Goal: Navigation & Orientation: Find specific page/section

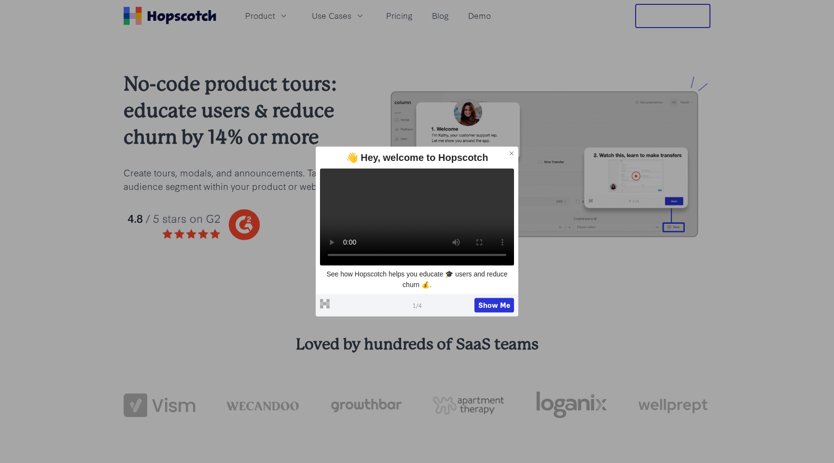
click at [514, 150] on icon at bounding box center [511, 153] width 7 height 7
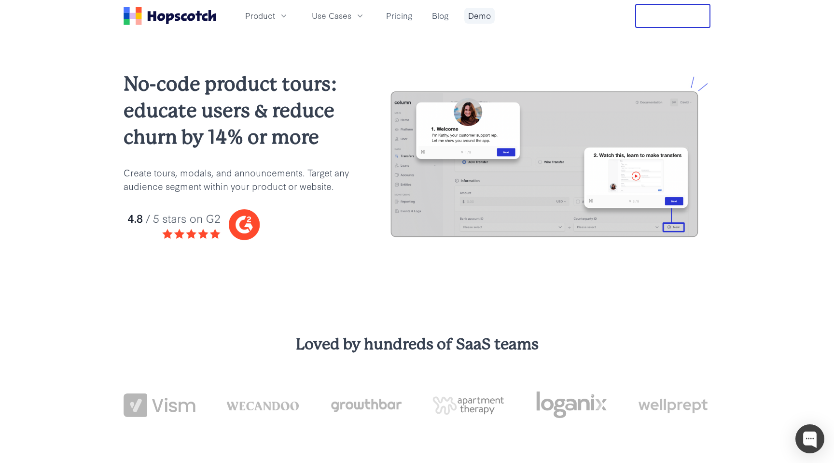
click at [474, 16] on link "Demo" at bounding box center [480, 16] width 30 height 16
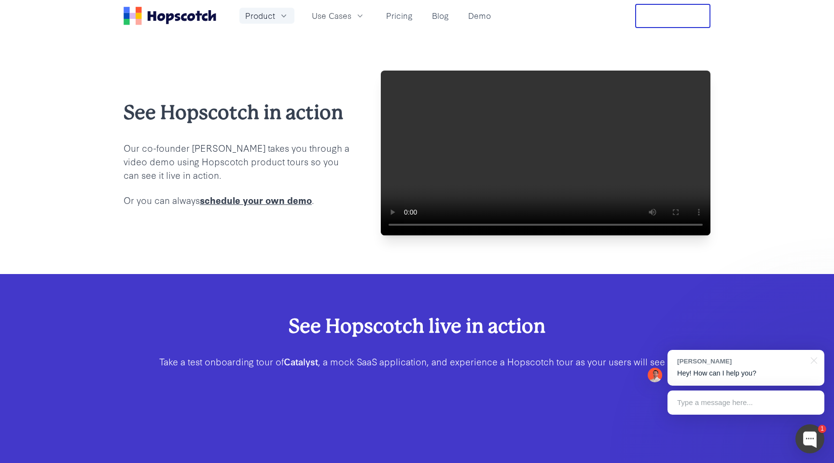
click at [260, 17] on span "Product" at bounding box center [260, 16] width 30 height 12
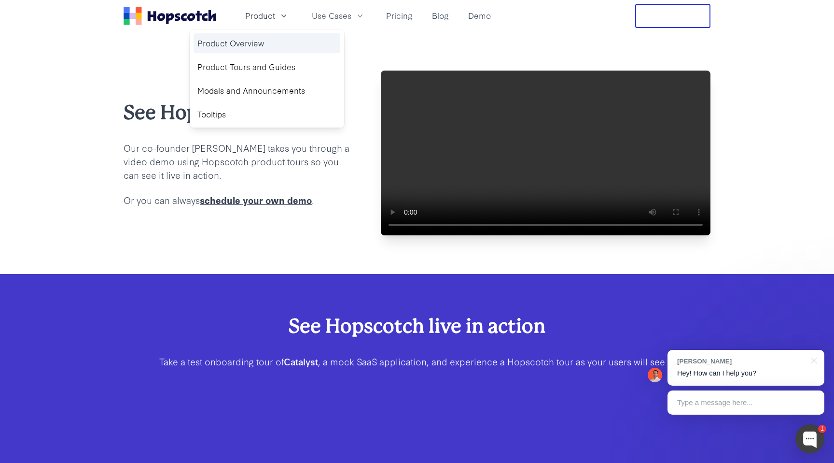
click at [238, 43] on link "Product Overview" at bounding box center [267, 43] width 147 height 20
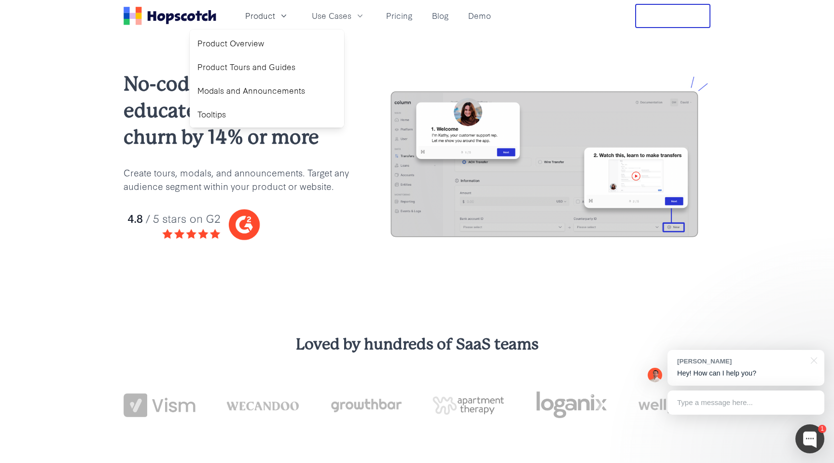
click at [40, 248] on div "No-code product tours: educate users & reduce churn by 14% or more Create tours…" at bounding box center [417, 164] width 834 height 264
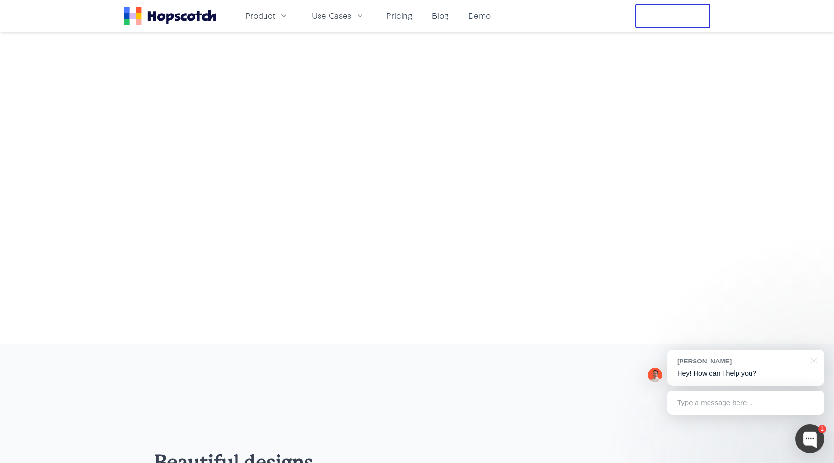
scroll to position [1165, 0]
